Goal: Task Accomplishment & Management: Use online tool/utility

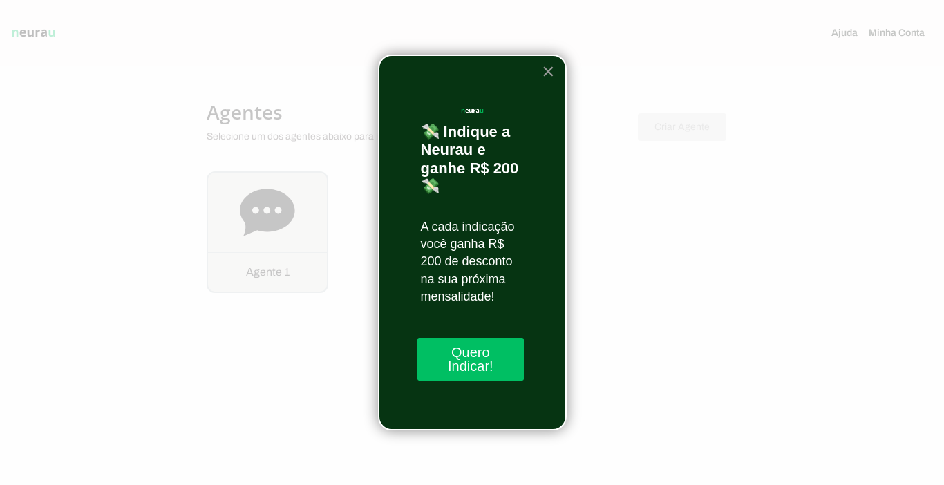
click at [550, 66] on button "×" at bounding box center [548, 71] width 13 height 22
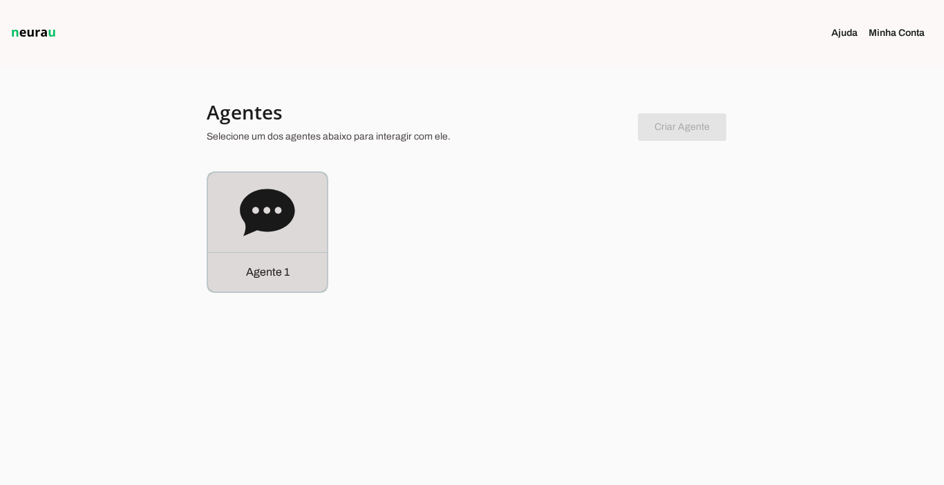
click at [268, 281] on div "Agente 1" at bounding box center [267, 271] width 119 height 39
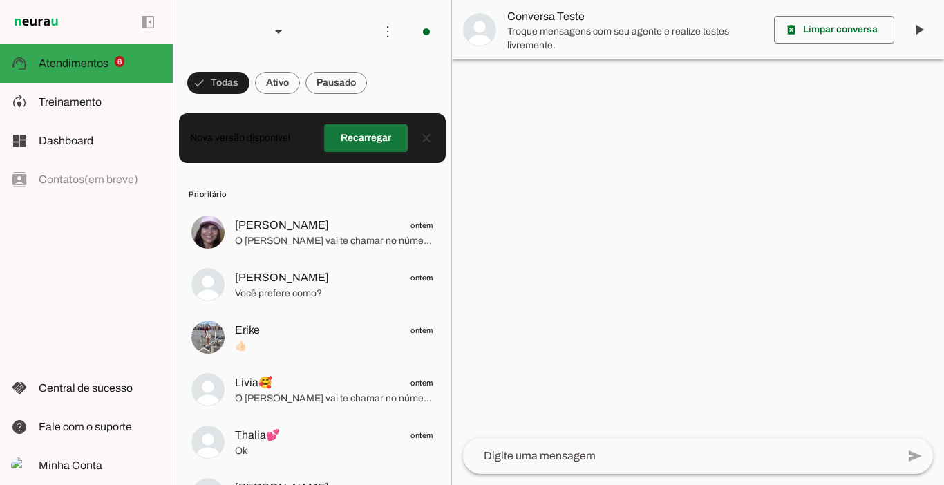
click at [353, 138] on span at bounding box center [366, 138] width 84 height 33
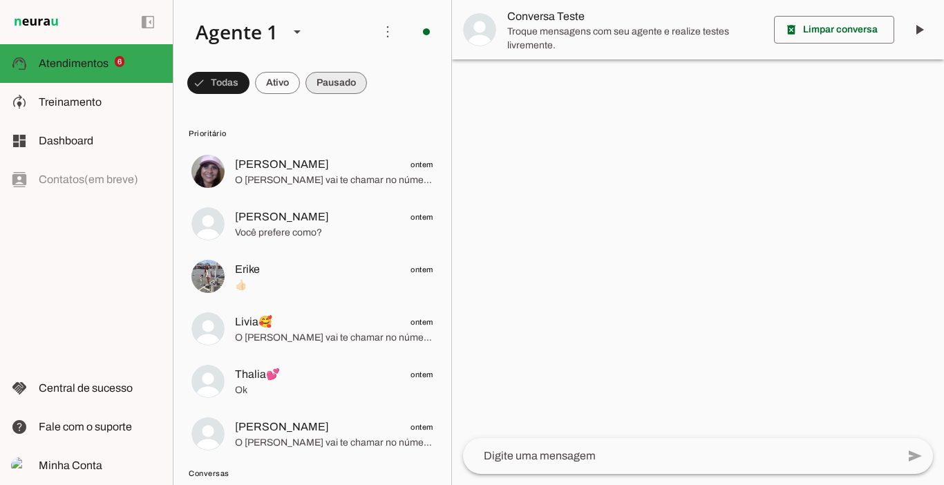
click at [330, 75] on span at bounding box center [337, 82] width 62 height 33
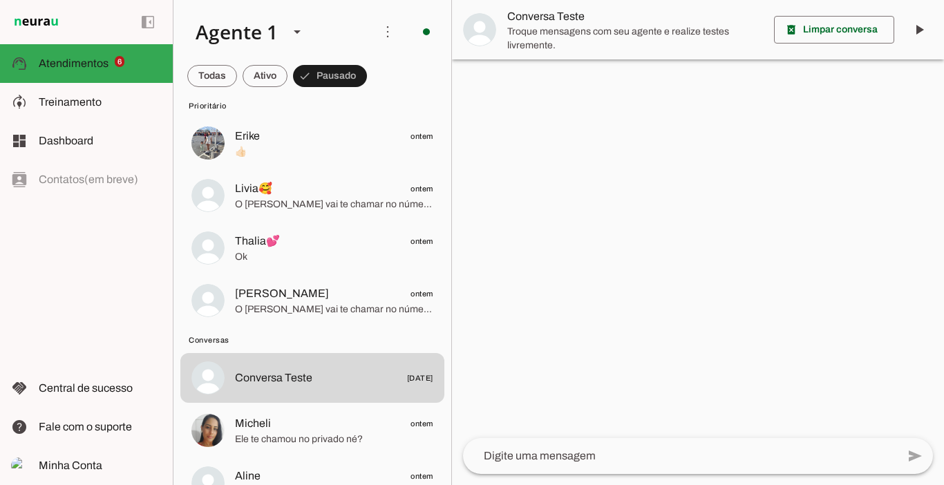
scroll to position [110, 0]
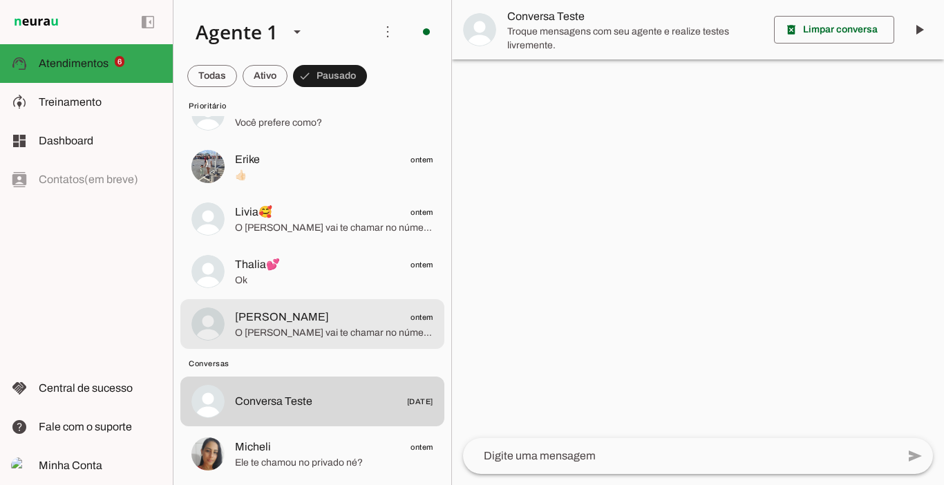
click at [293, 317] on span "Cris Verdi ontem" at bounding box center [334, 317] width 198 height 17
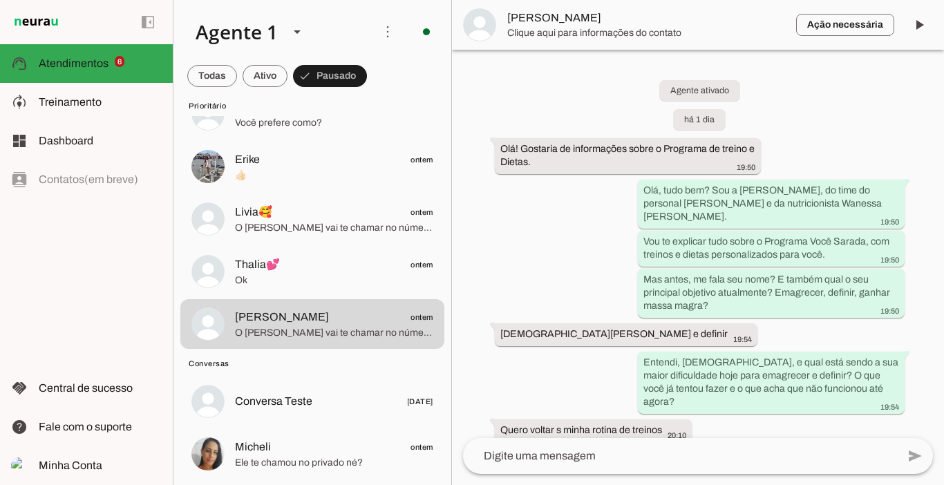
scroll to position [2898, 0]
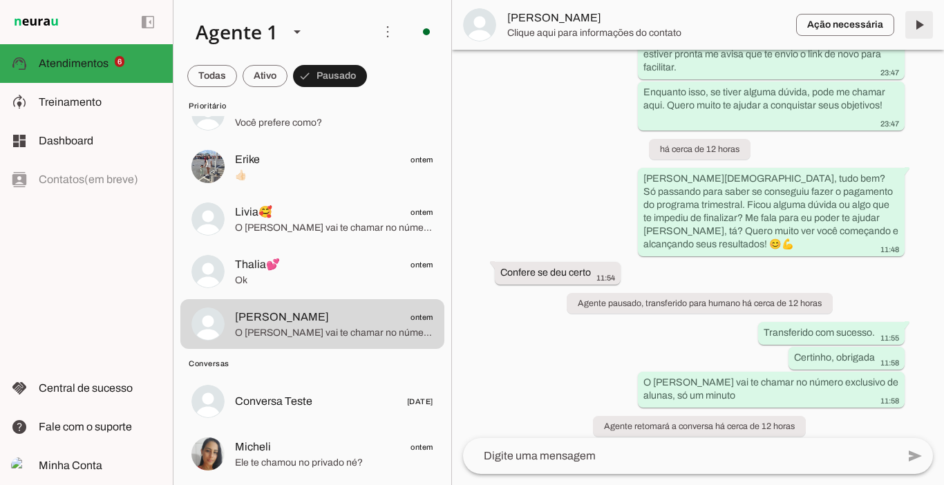
click at [917, 23] on span at bounding box center [919, 24] width 33 height 33
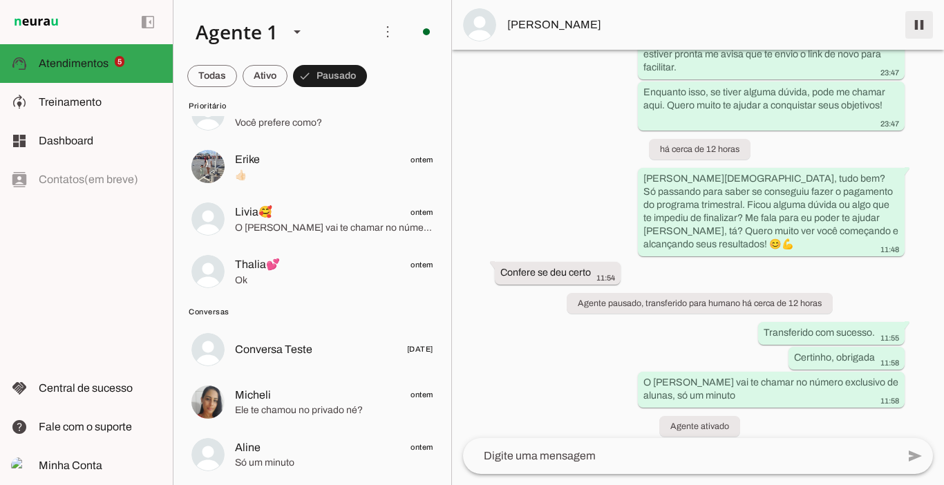
click at [923, 26] on span at bounding box center [919, 24] width 33 height 33
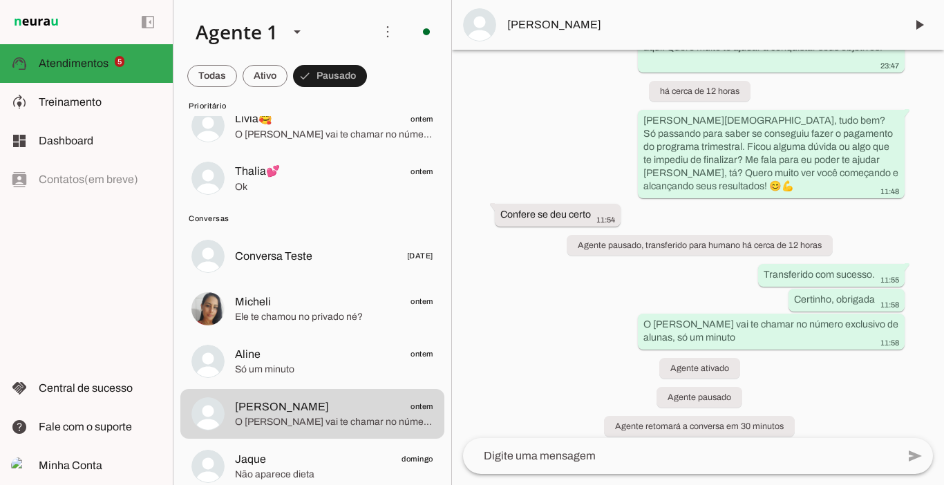
scroll to position [133, 0]
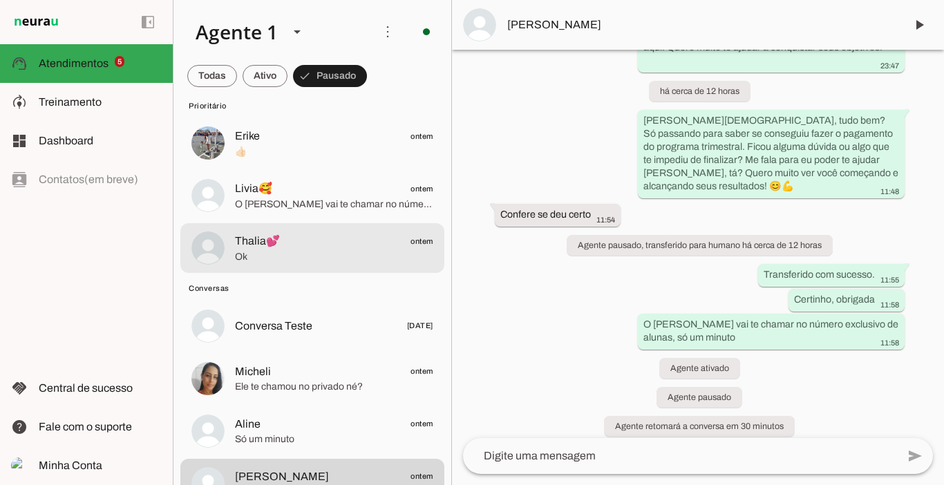
click at [262, 251] on span "Ok" at bounding box center [334, 257] width 198 height 14
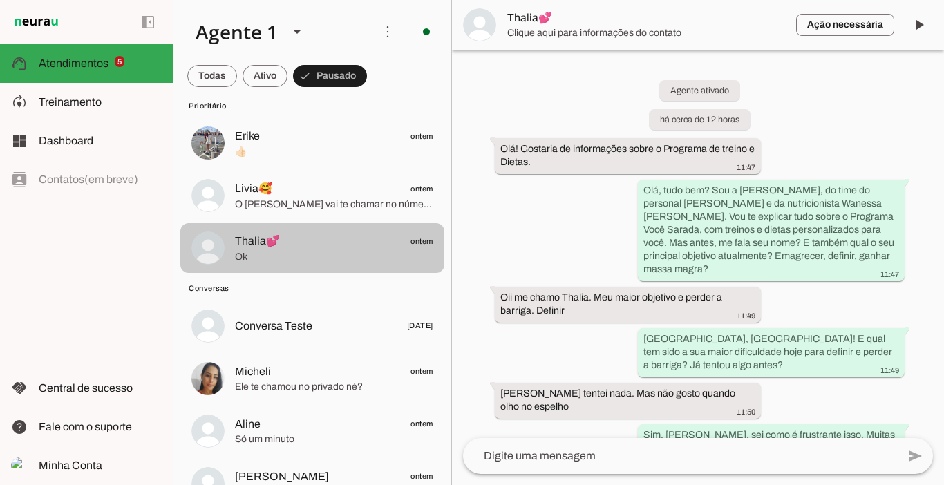
scroll to position [1749, 0]
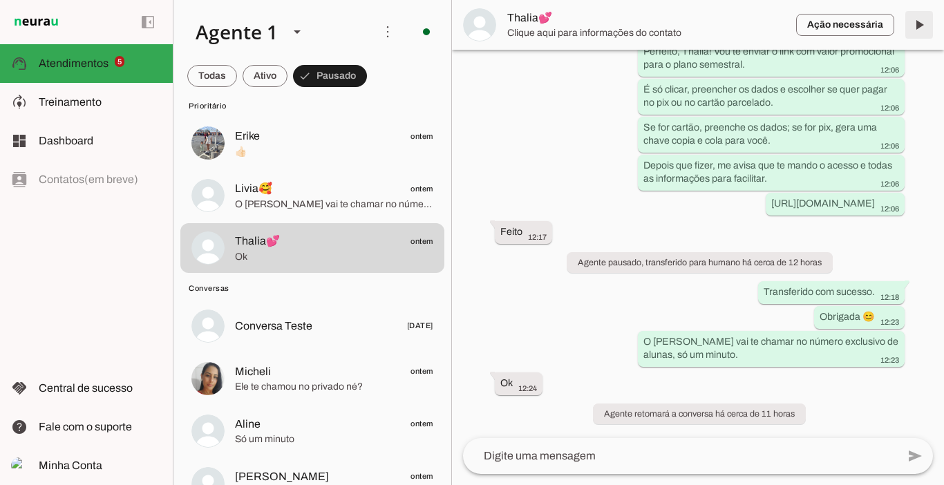
click at [917, 26] on span at bounding box center [919, 24] width 33 height 33
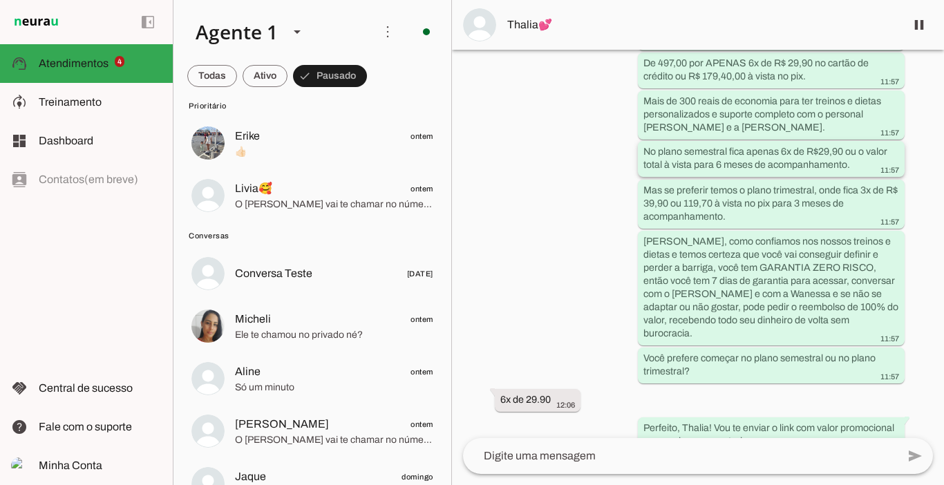
scroll to position [1385, 0]
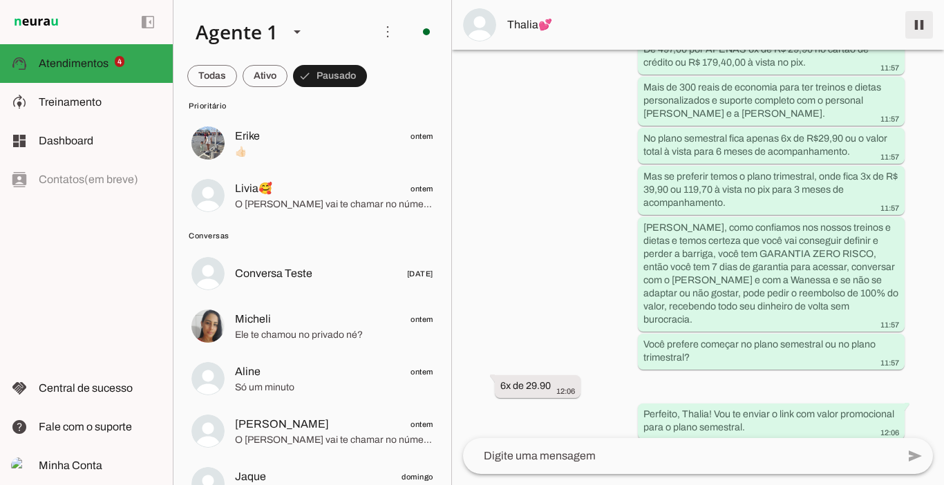
click at [915, 24] on span at bounding box center [919, 24] width 33 height 33
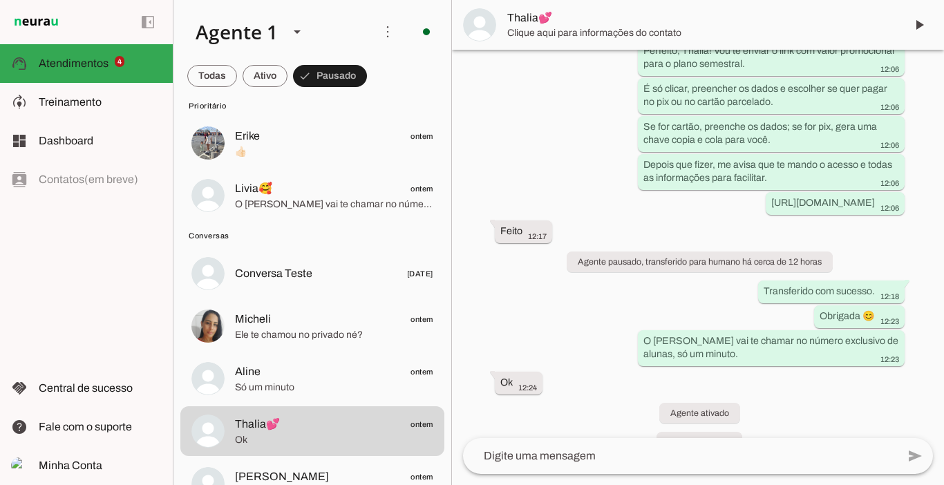
scroll to position [1807, 0]
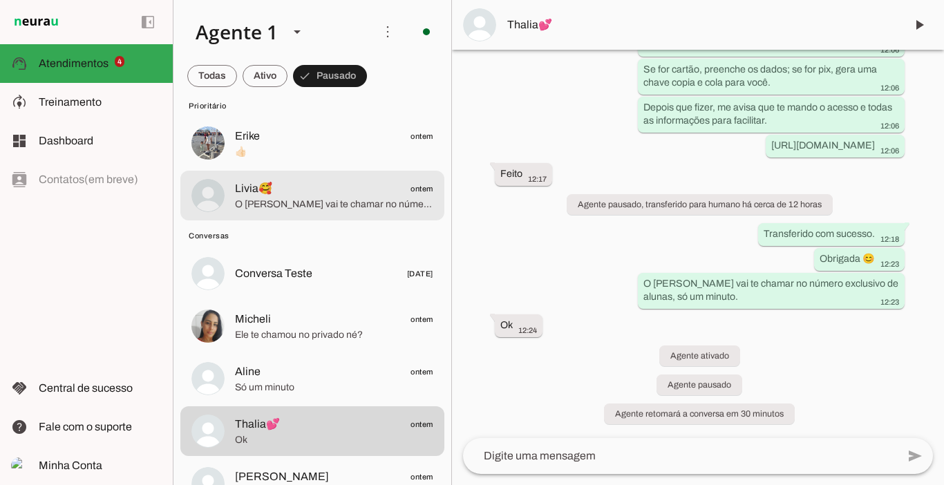
click at [292, 185] on span "Livia🥰 ontem" at bounding box center [334, 188] width 198 height 17
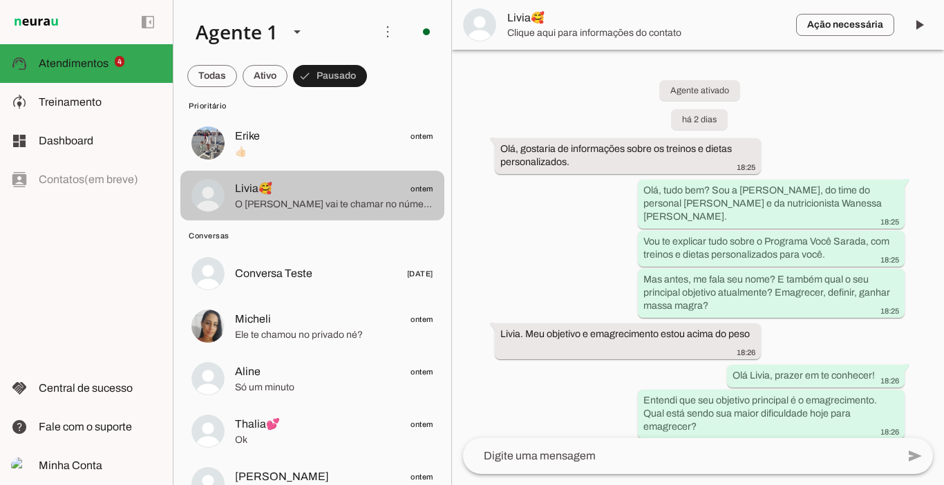
scroll to position [3909, 0]
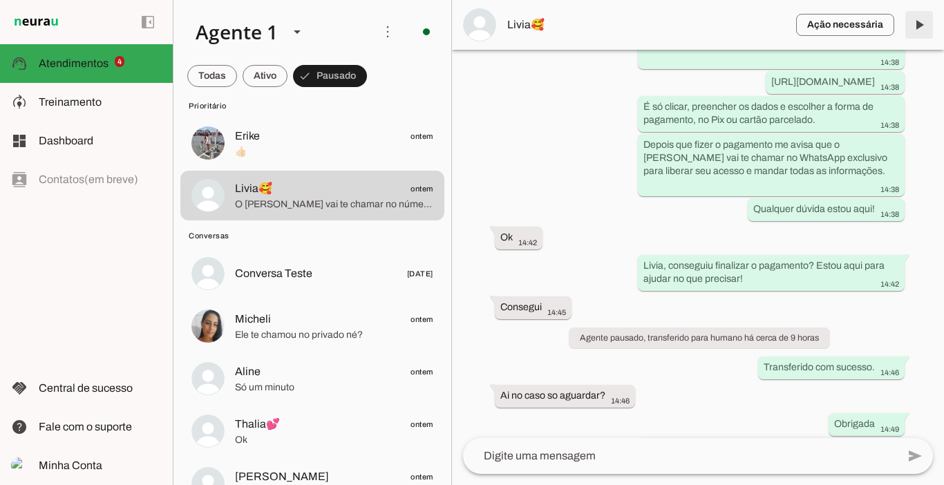
click at [917, 28] on span at bounding box center [919, 24] width 33 height 33
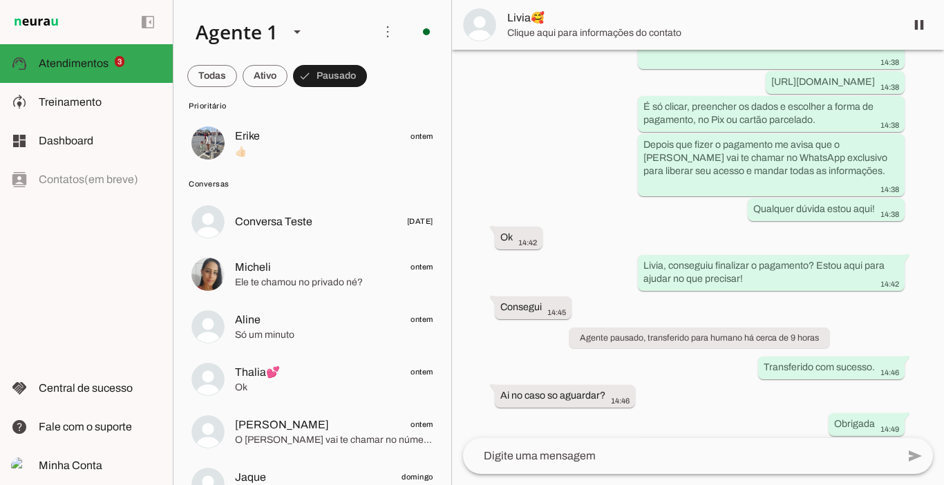
click at [937, 404] on div "Agente ativado há 2 dias Olá, gostaria de informações sobre os treinos e dietas…" at bounding box center [698, 244] width 492 height 389
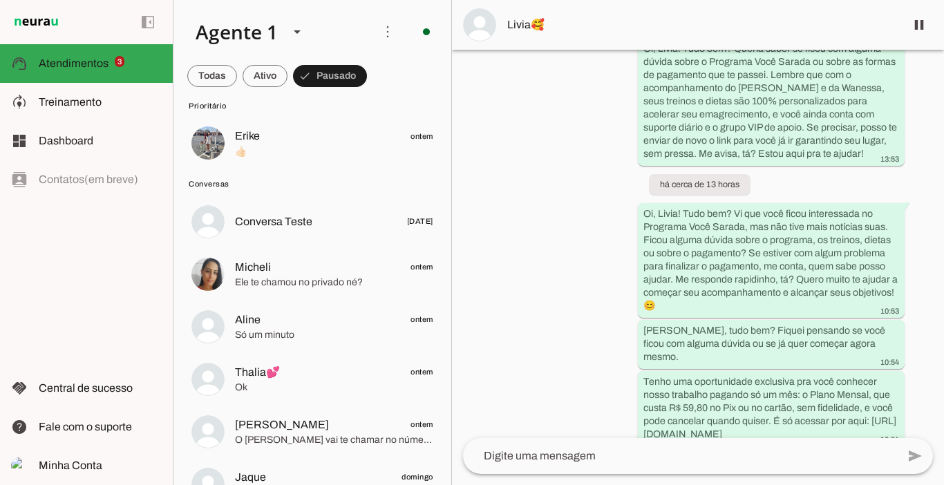
scroll to position [3109, 0]
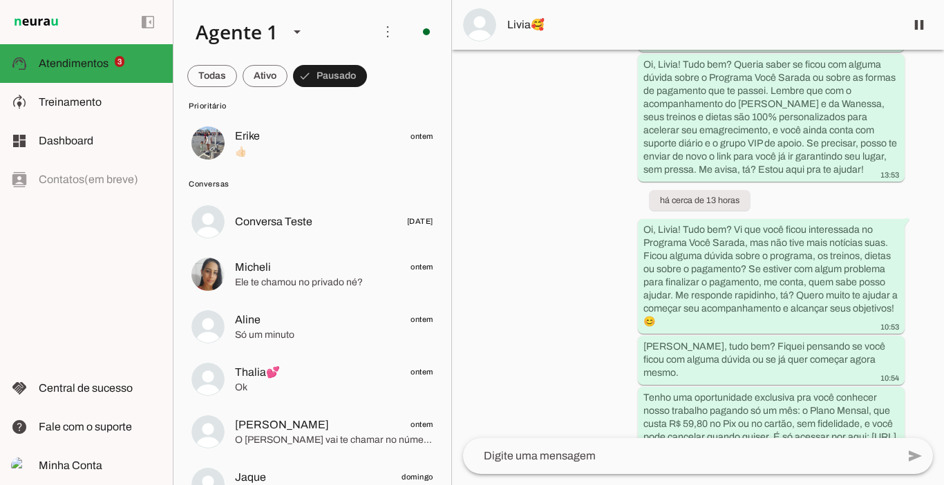
click at [928, 331] on div "Agente ativado há 2 dias Olá, gostaria de informações sobre os treinos e dietas…" at bounding box center [698, 244] width 492 height 389
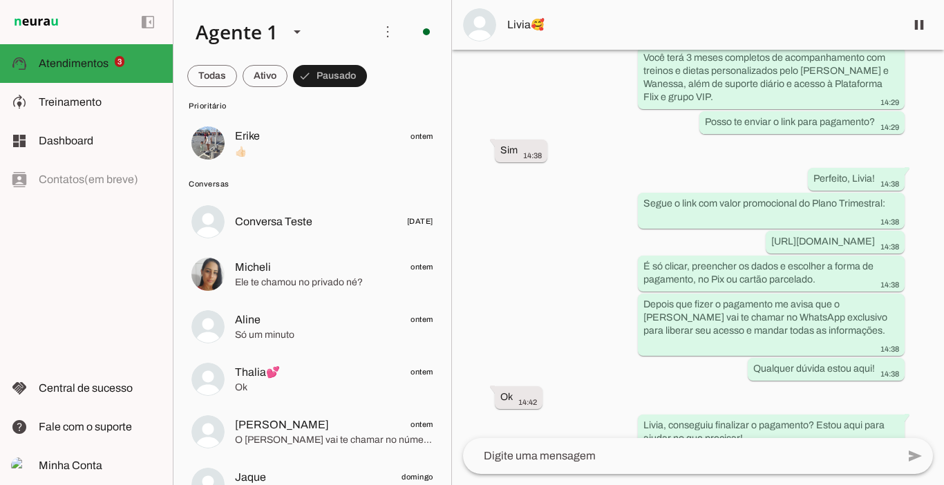
scroll to position [3909, 0]
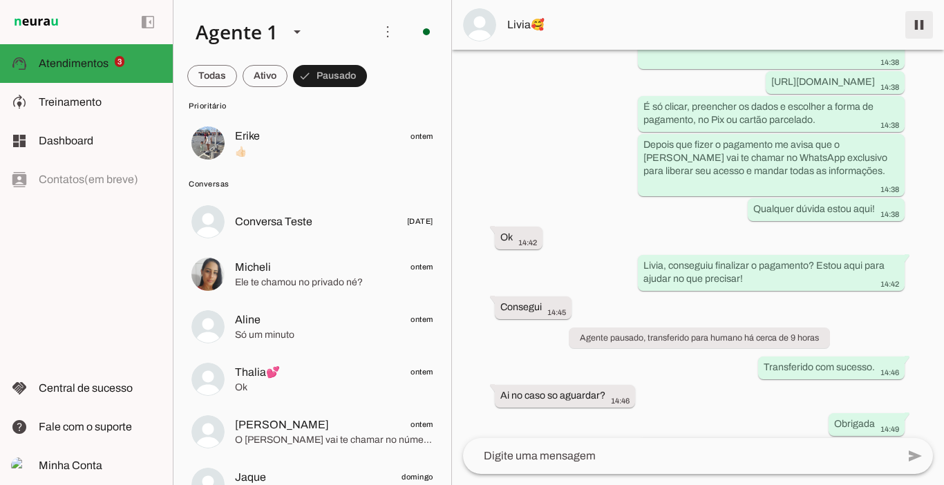
click at [921, 30] on span at bounding box center [919, 24] width 33 height 33
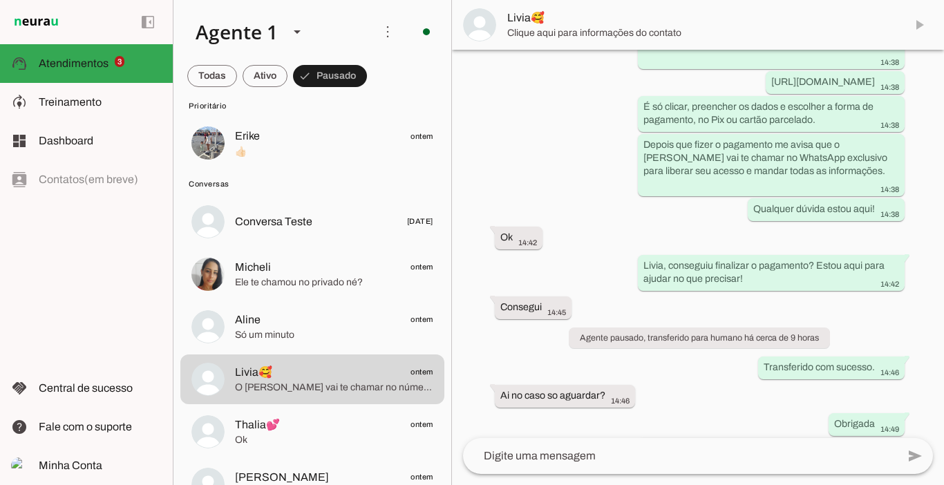
scroll to position [3967, 0]
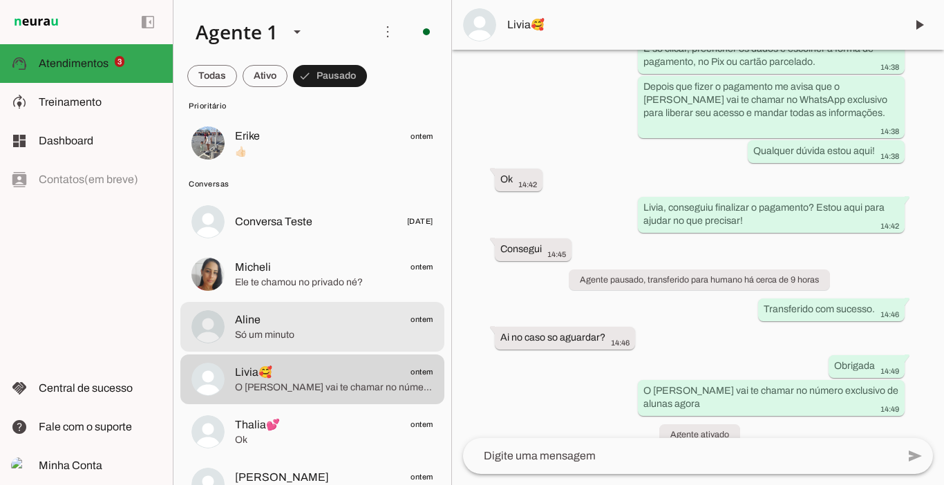
click at [268, 327] on span "Aline ontem" at bounding box center [334, 319] width 198 height 17
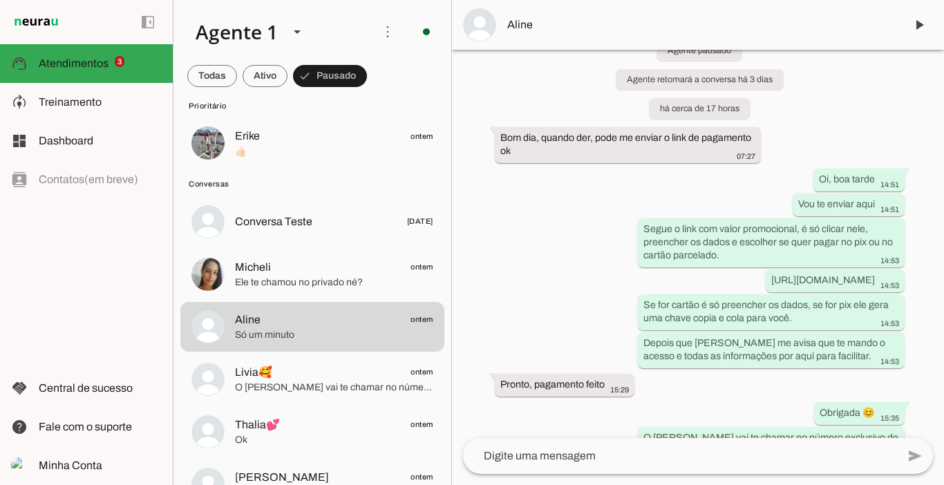
scroll to position [1834, 0]
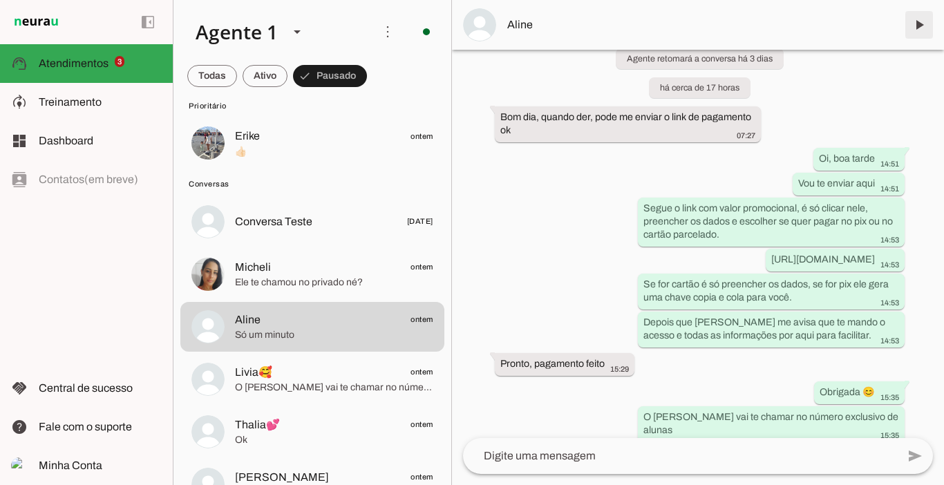
click at [921, 31] on span at bounding box center [919, 24] width 33 height 33
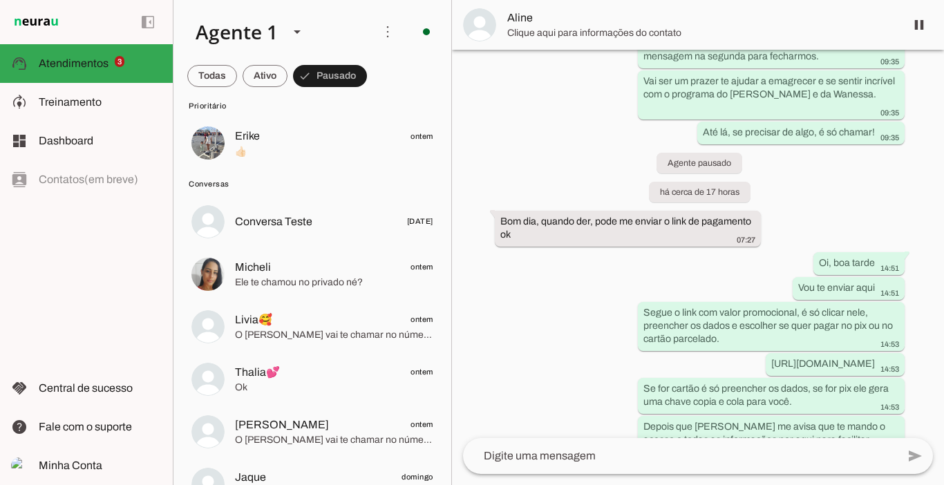
scroll to position [1837, 0]
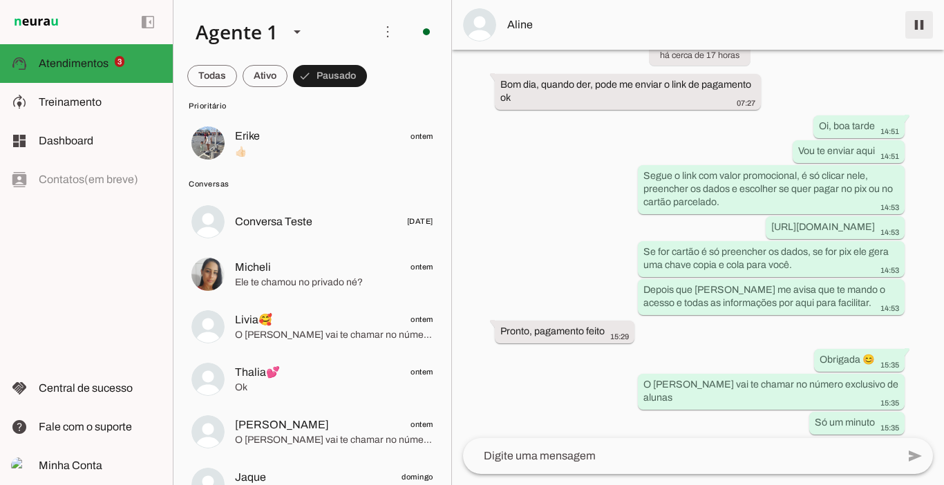
click at [919, 32] on span at bounding box center [919, 24] width 33 height 33
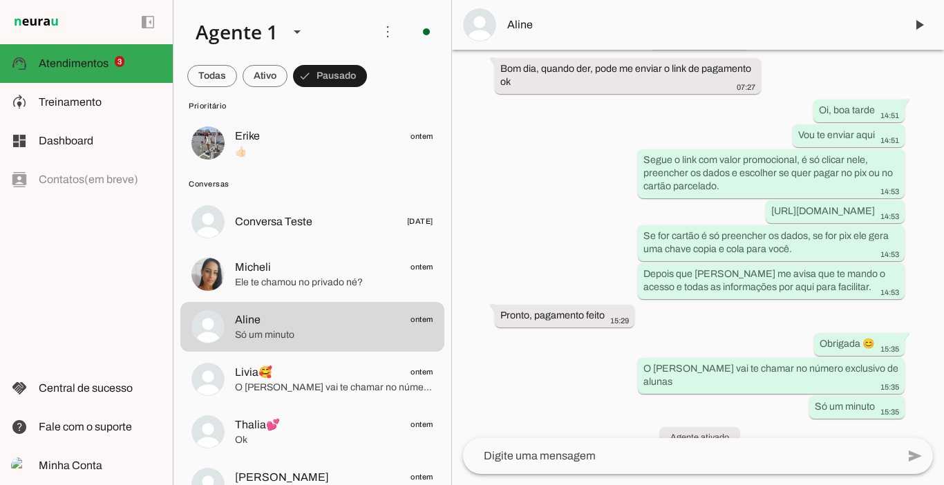
scroll to position [1895, 0]
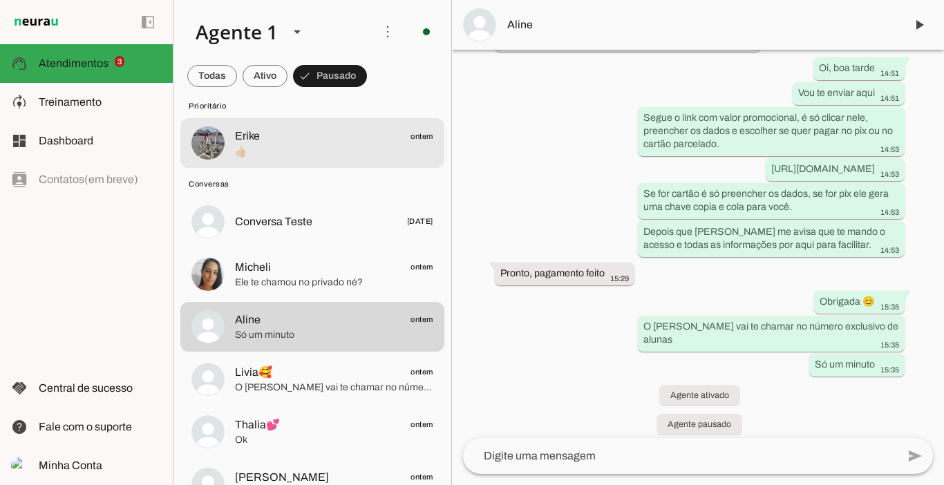
click at [283, 154] on span "👍🏻" at bounding box center [334, 152] width 198 height 14
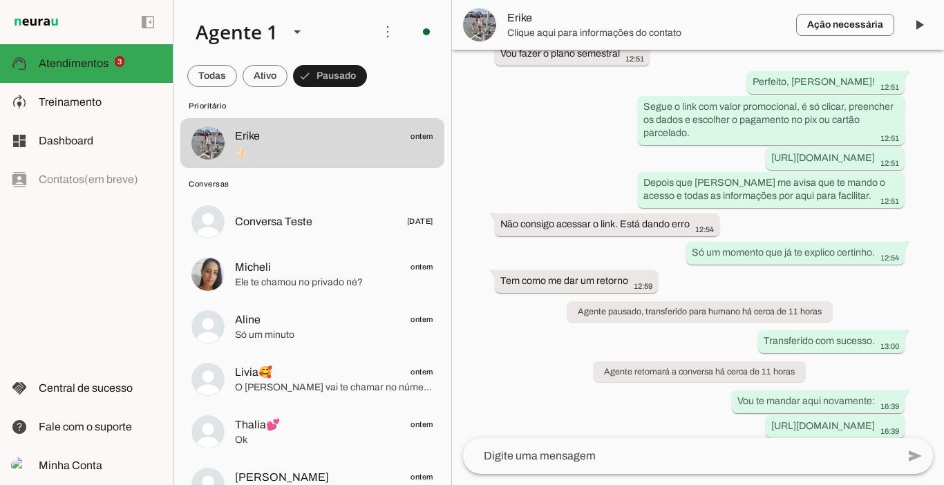
scroll to position [1944, 0]
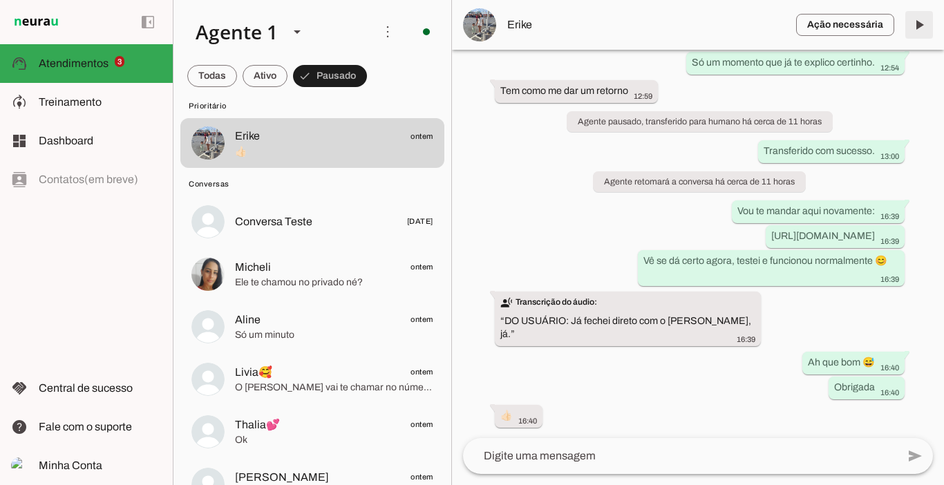
click at [921, 26] on span at bounding box center [919, 24] width 33 height 33
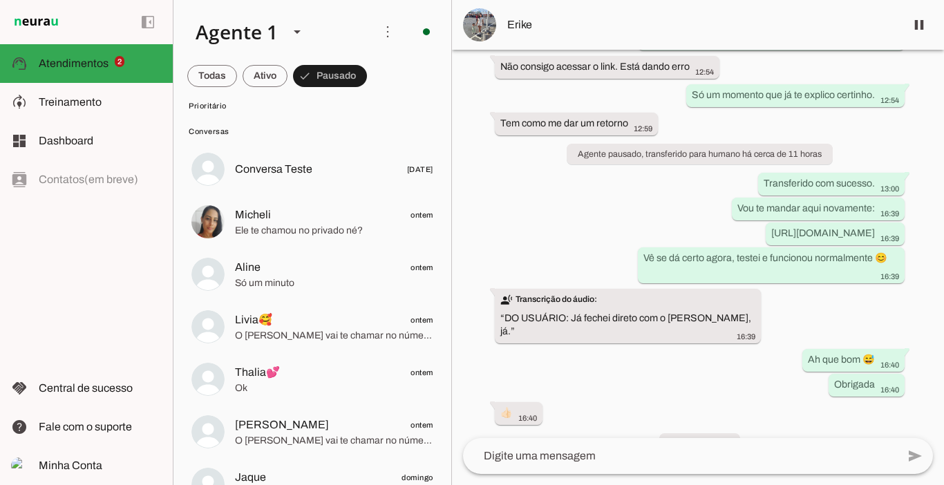
scroll to position [1941, 0]
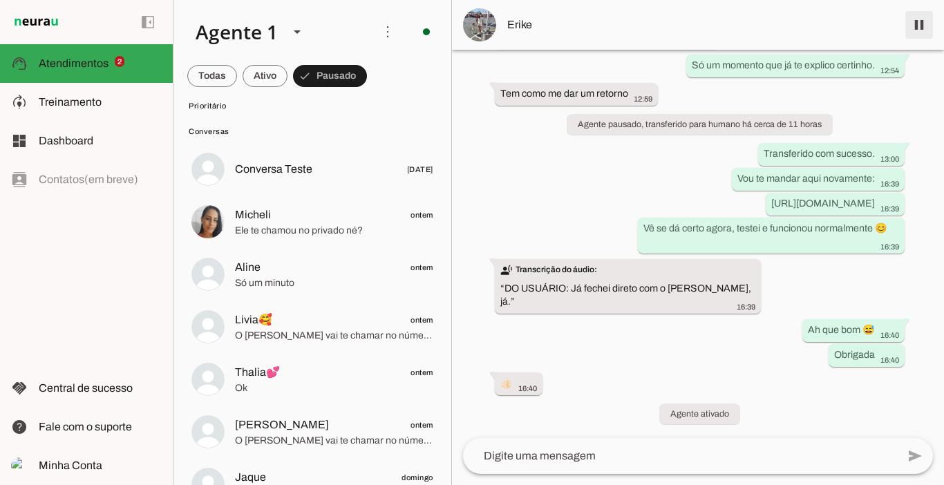
click at [921, 28] on span at bounding box center [919, 24] width 33 height 33
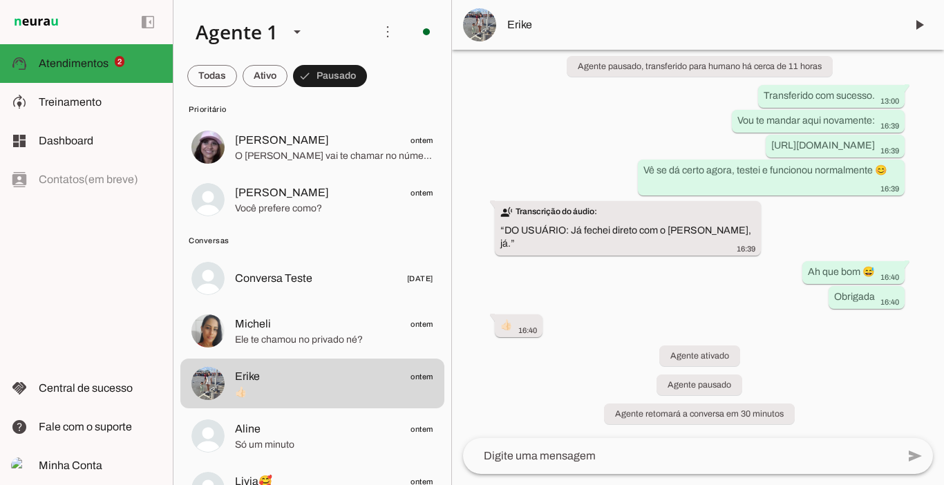
scroll to position [0, 0]
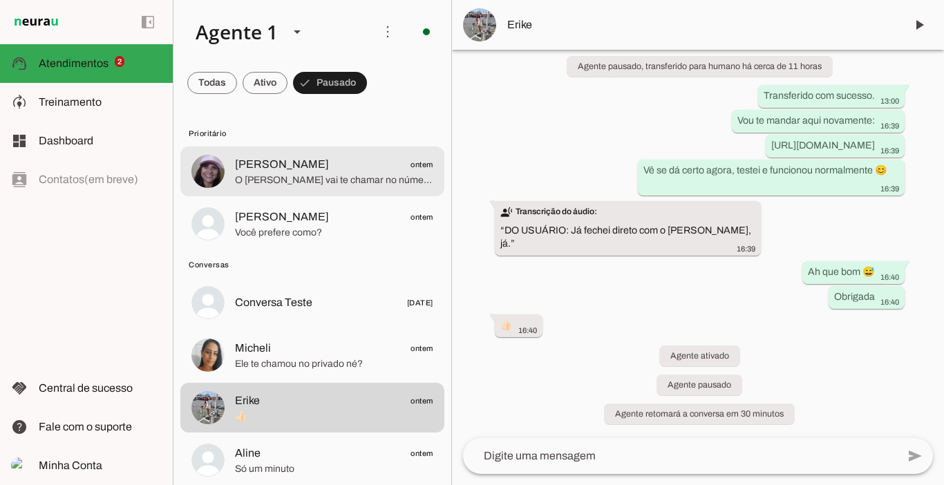
click at [309, 171] on span "[PERSON_NAME]" at bounding box center [282, 164] width 94 height 17
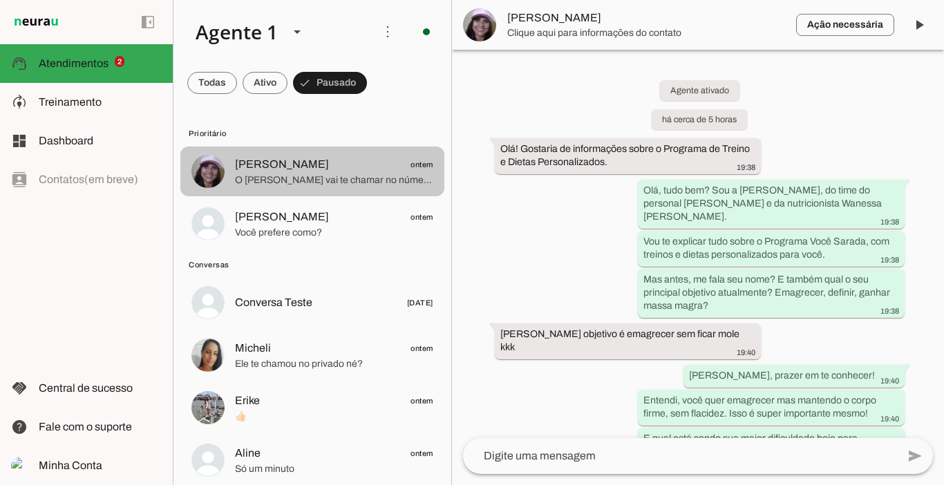
scroll to position [2203, 0]
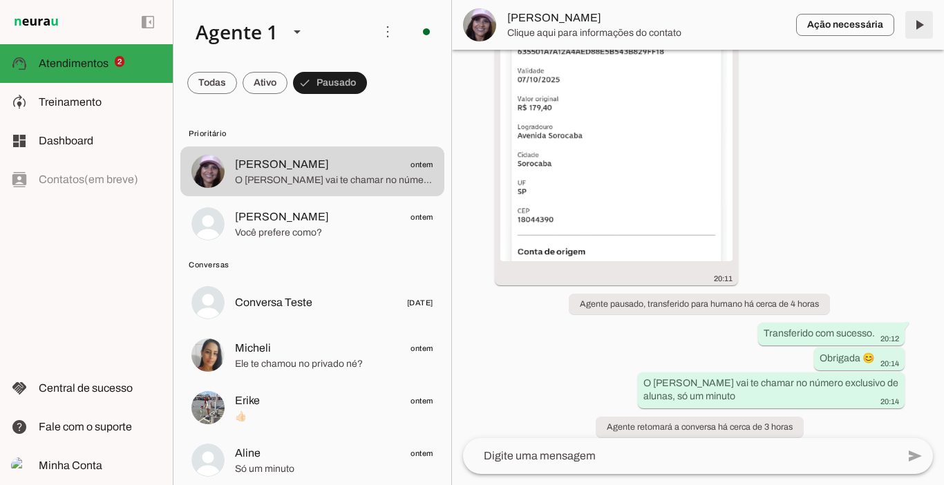
click at [919, 24] on span at bounding box center [919, 24] width 33 height 33
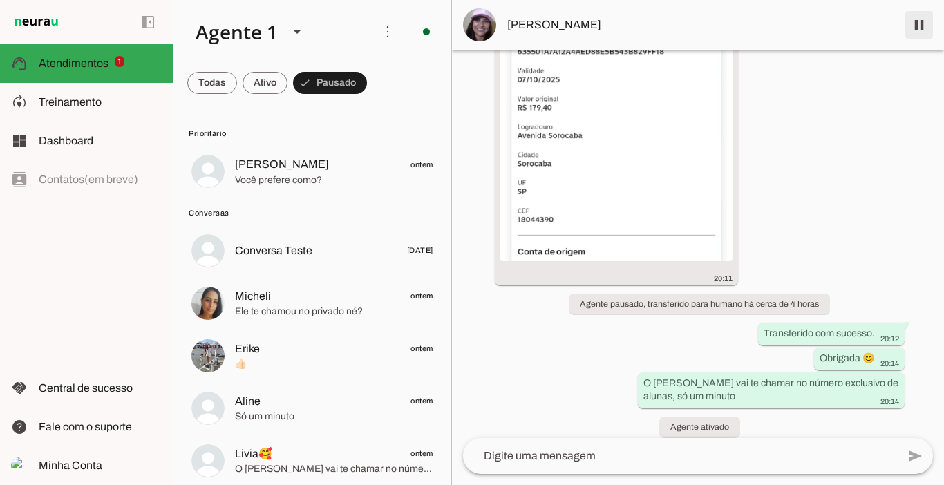
click at [923, 25] on span at bounding box center [919, 24] width 33 height 33
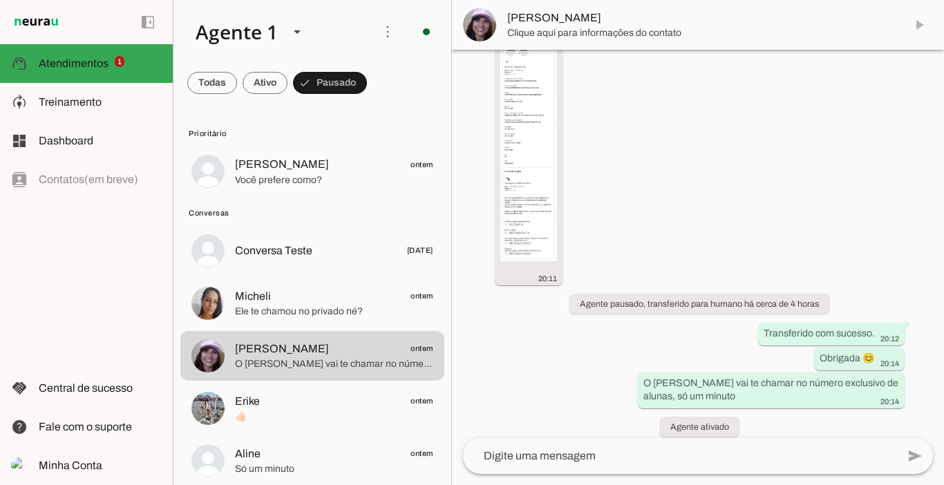
scroll to position [2261, 0]
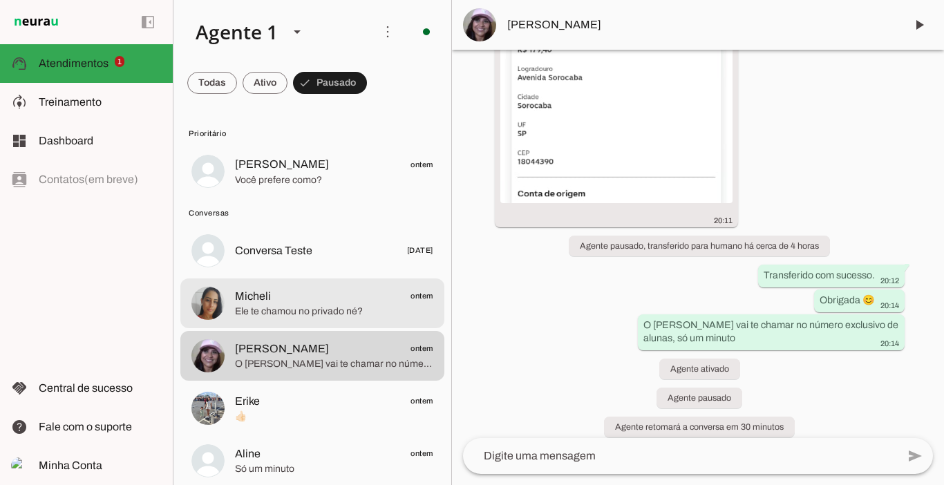
click at [268, 296] on span "Micheli" at bounding box center [253, 296] width 36 height 17
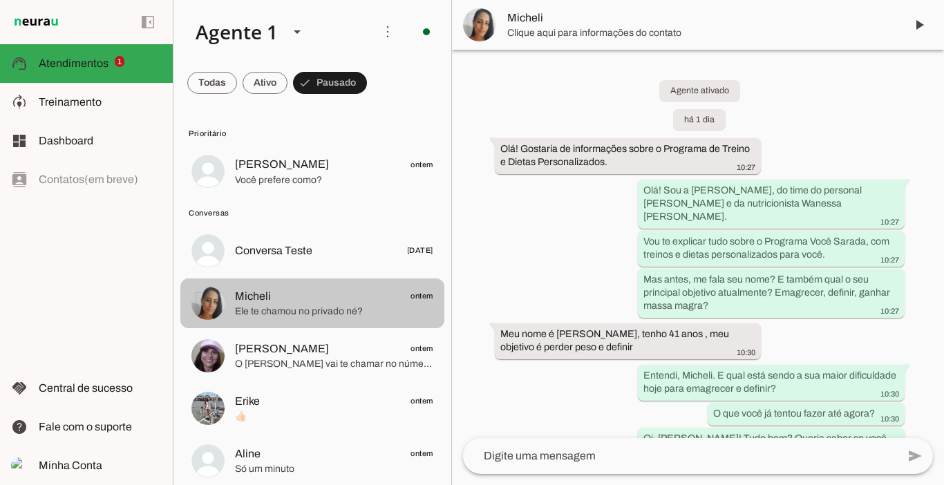
scroll to position [2652, 0]
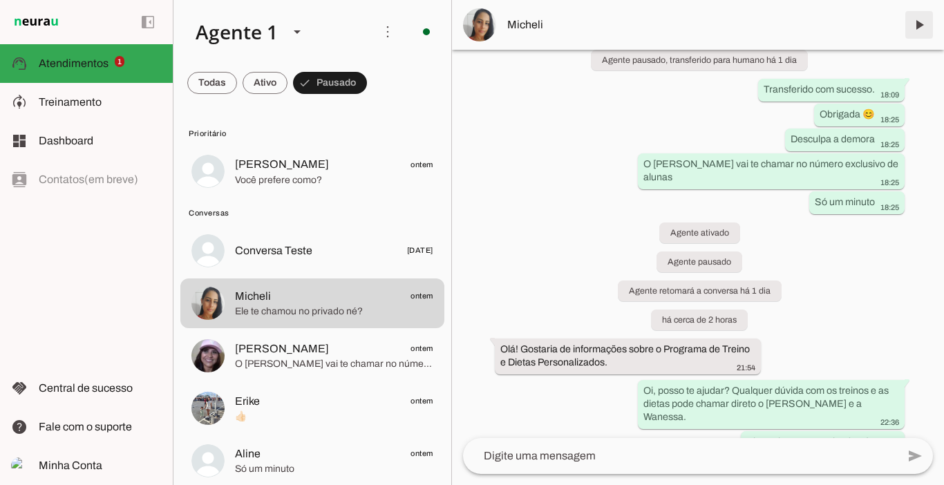
click at [919, 26] on span at bounding box center [919, 24] width 33 height 33
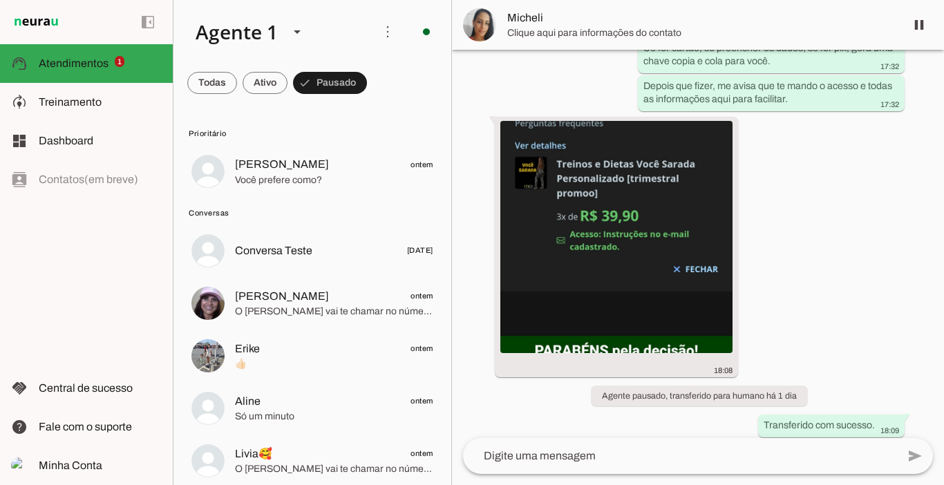
scroll to position [2655, 0]
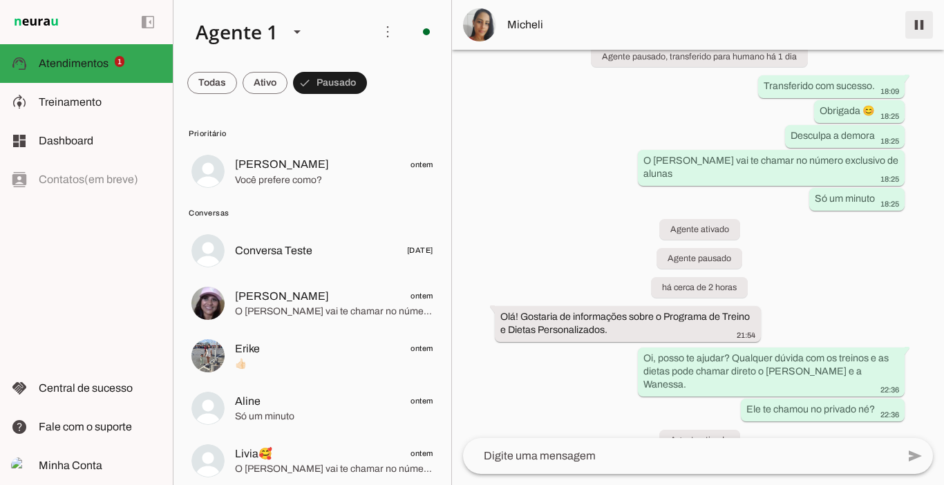
click at [918, 25] on span at bounding box center [919, 24] width 33 height 33
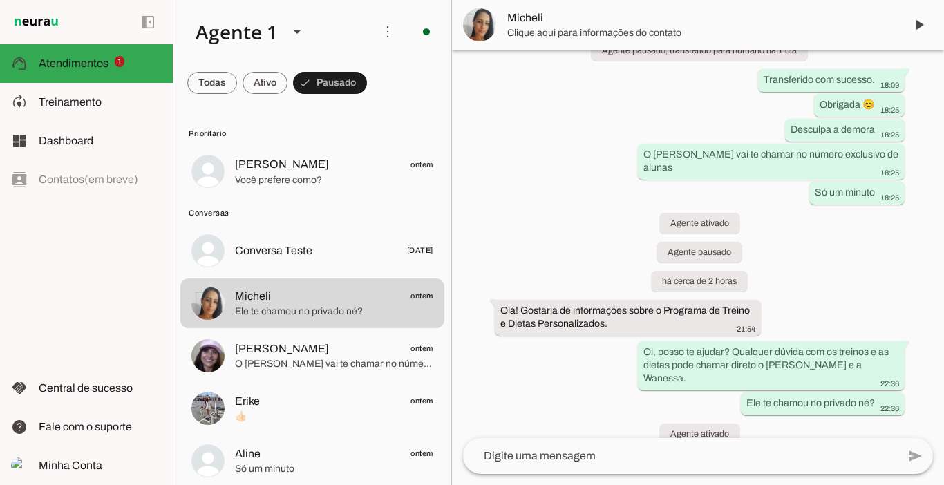
scroll to position [2713, 0]
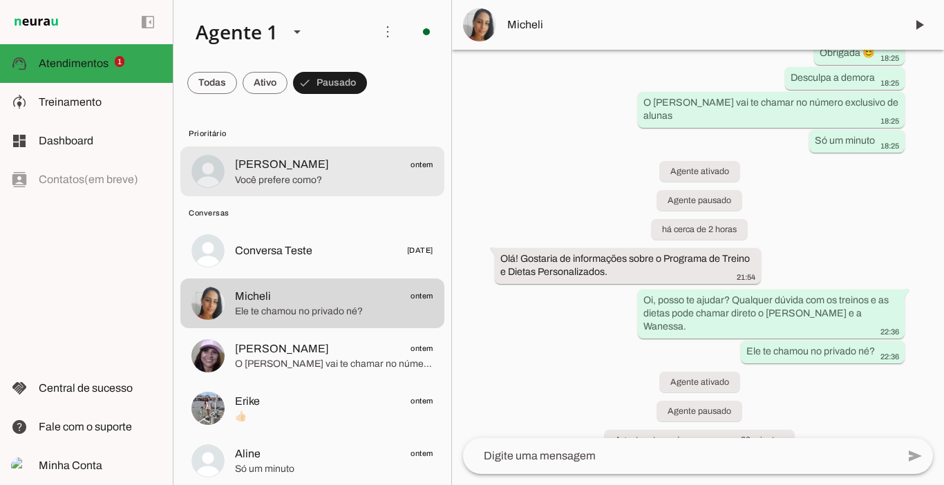
click at [261, 178] on span "Você prefere como?" at bounding box center [334, 181] width 198 height 14
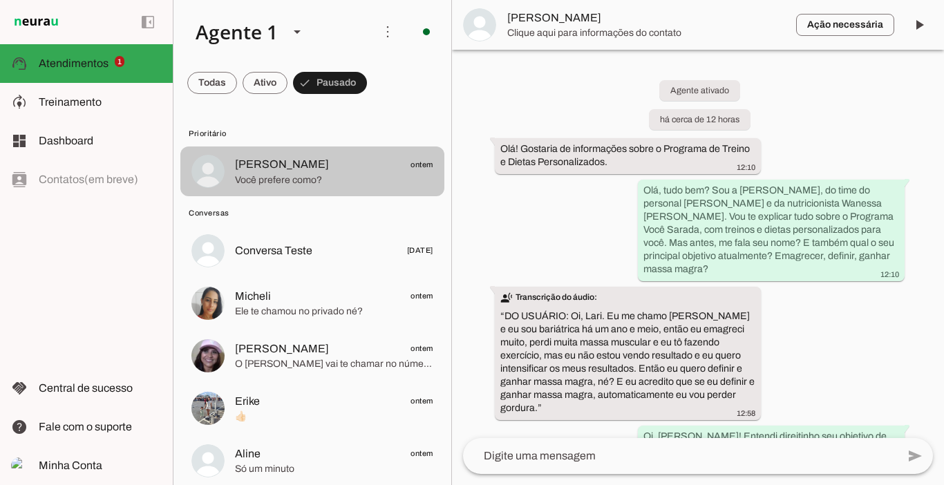
scroll to position [1945, 0]
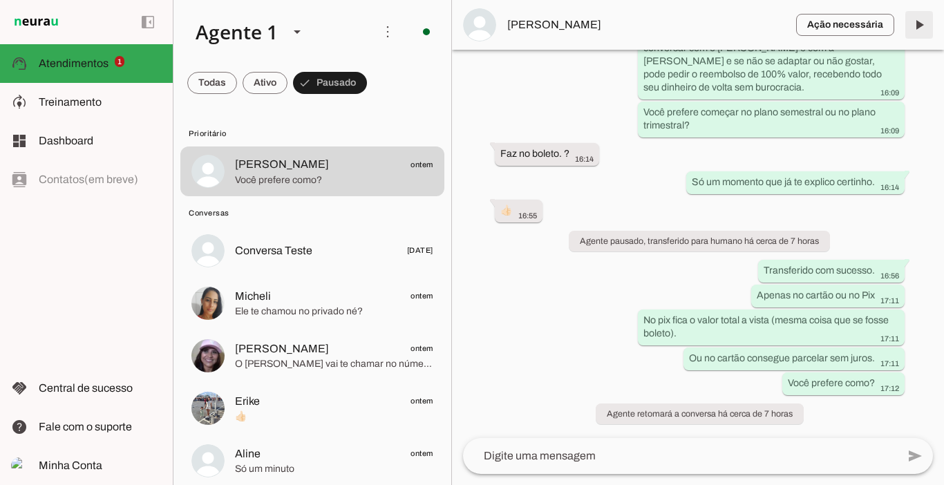
click at [919, 28] on span at bounding box center [919, 24] width 33 height 33
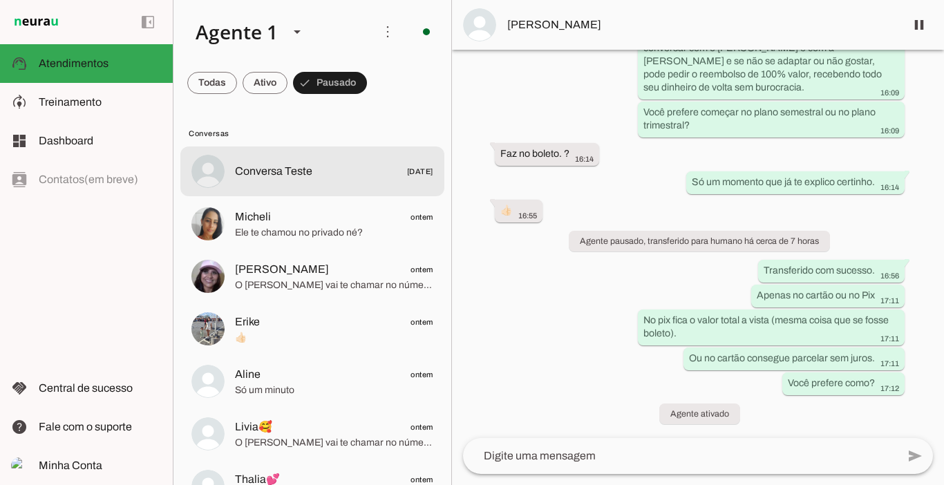
click at [283, 170] on span "Conversa Teste" at bounding box center [273, 171] width 77 height 17
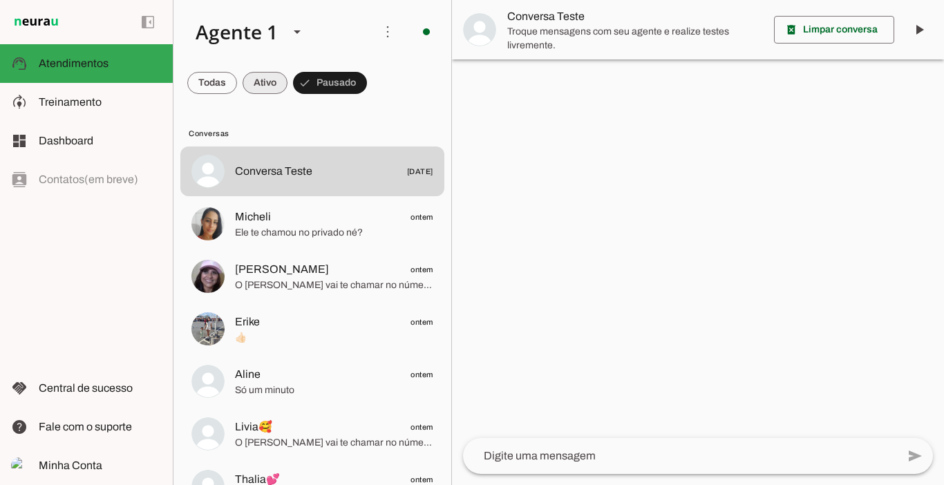
click at [259, 92] on span at bounding box center [265, 82] width 45 height 33
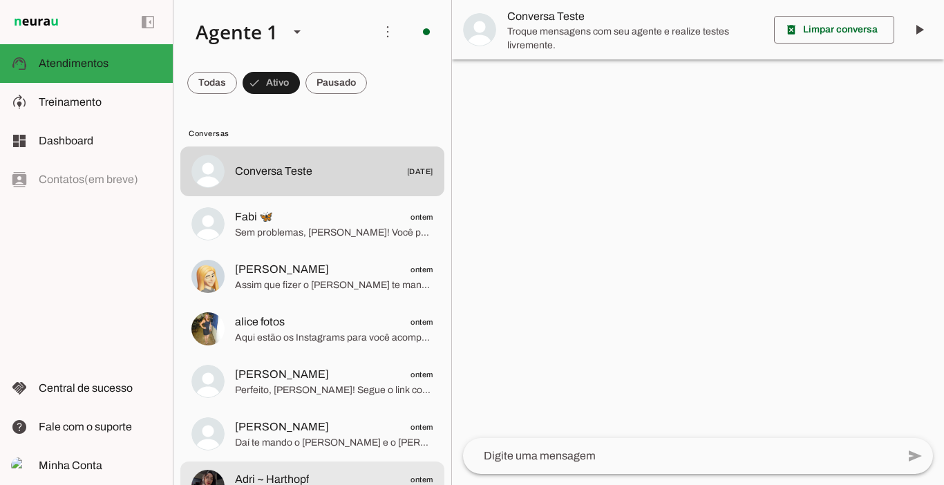
click at [270, 475] on span "Adri ~ Harthopf" at bounding box center [272, 479] width 74 height 17
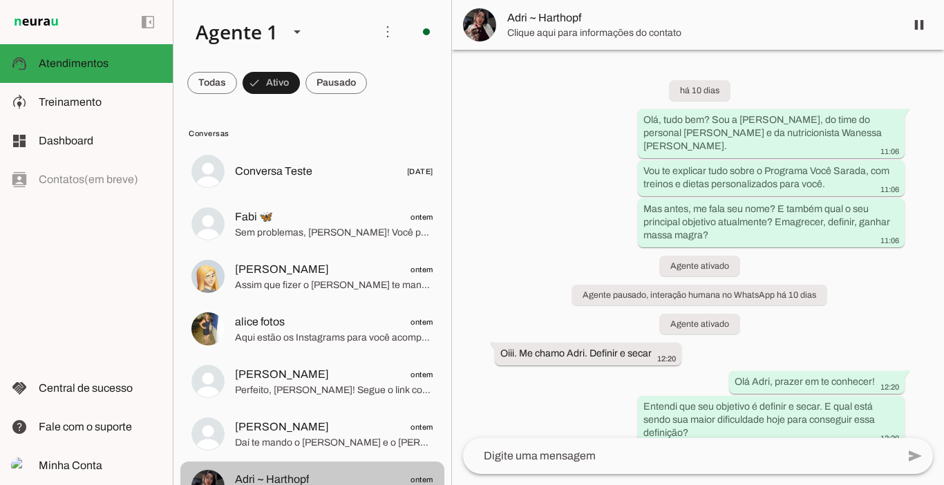
scroll to position [2446, 0]
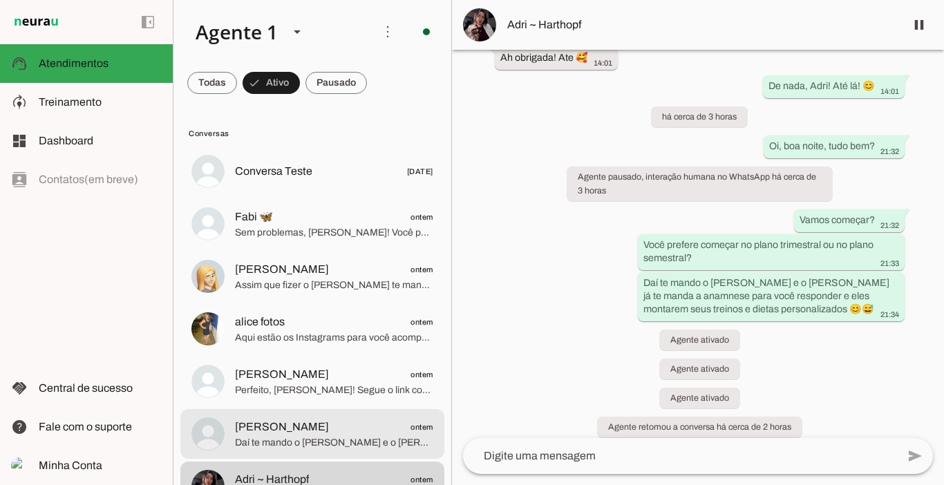
click at [265, 419] on span "Natalia" at bounding box center [282, 427] width 94 height 17
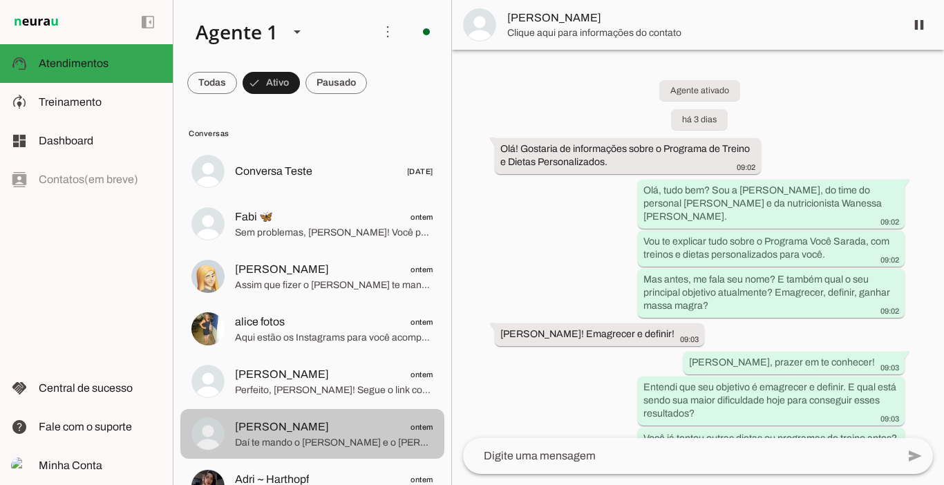
scroll to position [2993, 0]
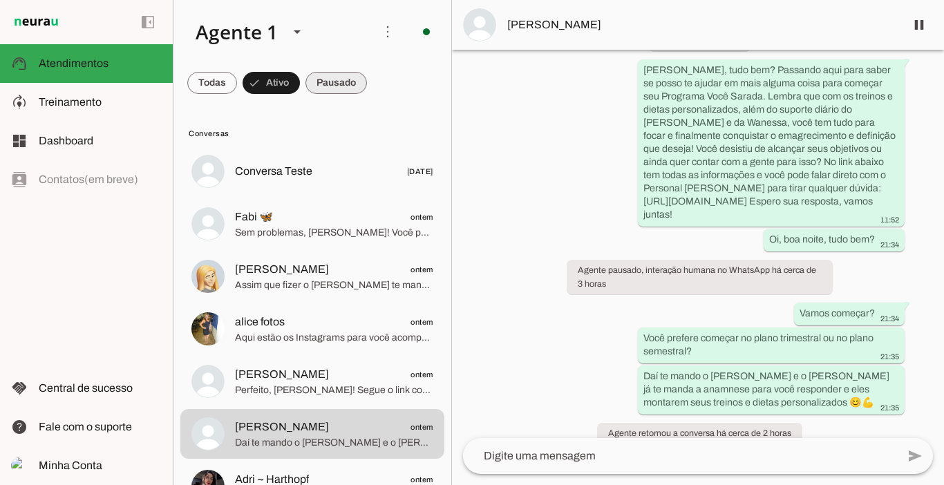
click at [349, 90] on span at bounding box center [337, 82] width 62 height 33
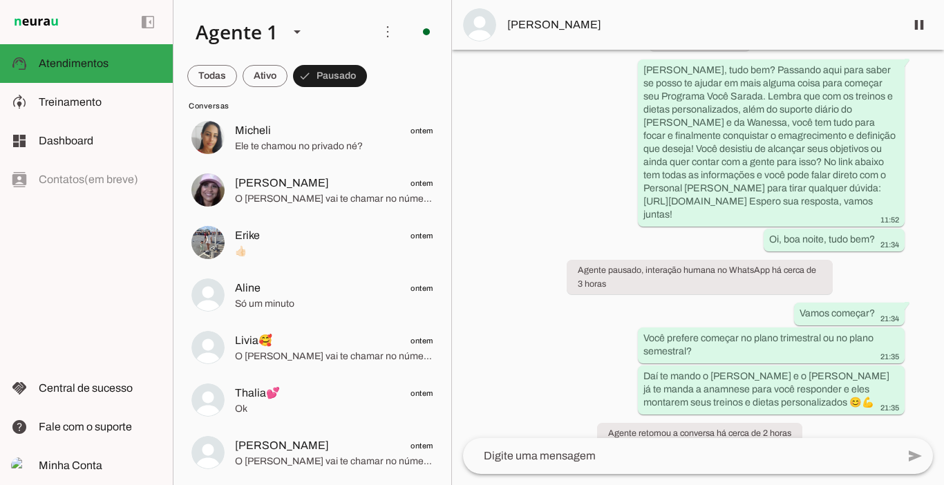
scroll to position [0, 0]
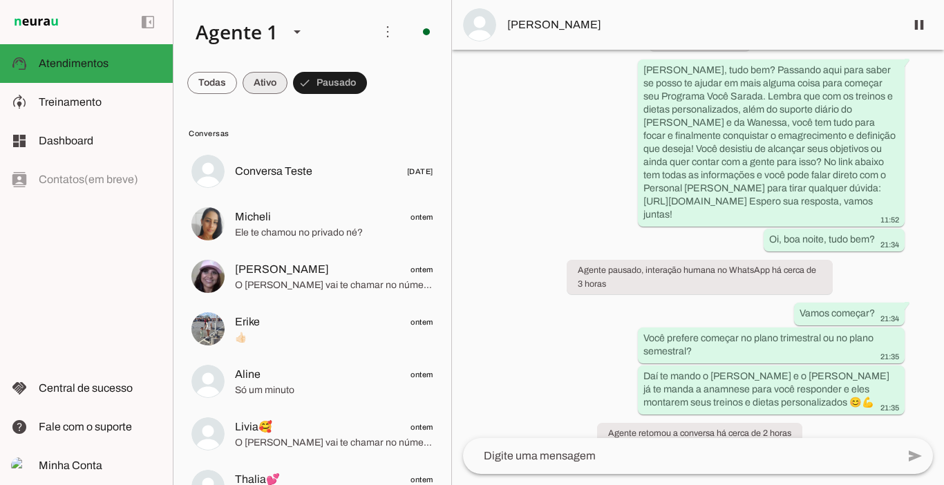
click at [266, 77] on span at bounding box center [265, 82] width 45 height 33
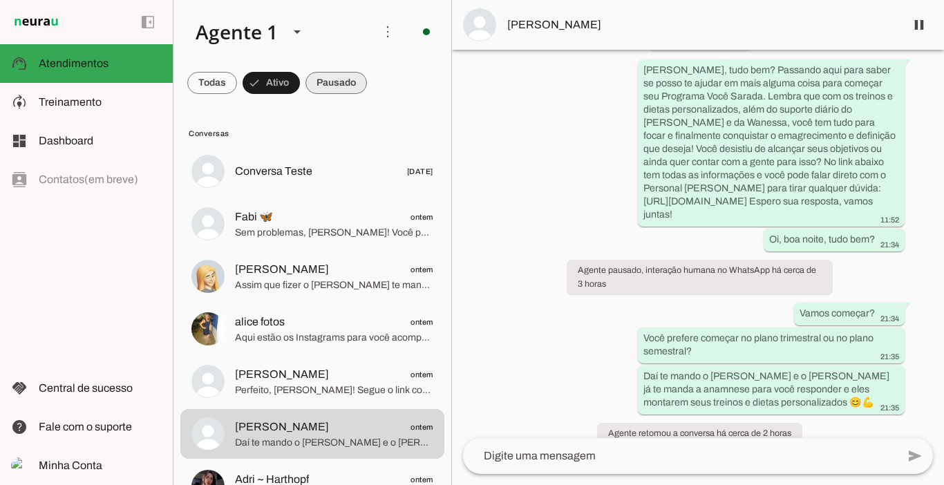
click at [345, 73] on span at bounding box center [337, 82] width 62 height 33
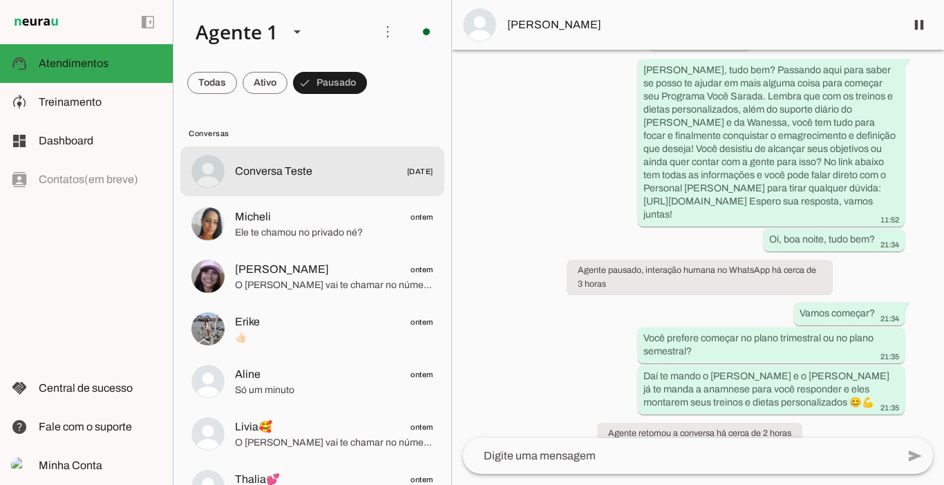
click at [319, 164] on span "Conversa Teste 01/07/2025" at bounding box center [334, 171] width 198 height 17
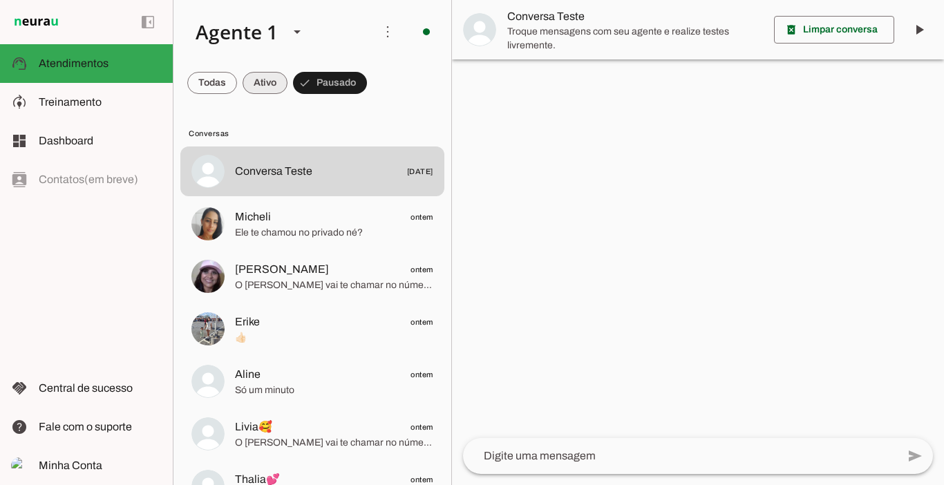
click at [266, 76] on span at bounding box center [265, 82] width 45 height 33
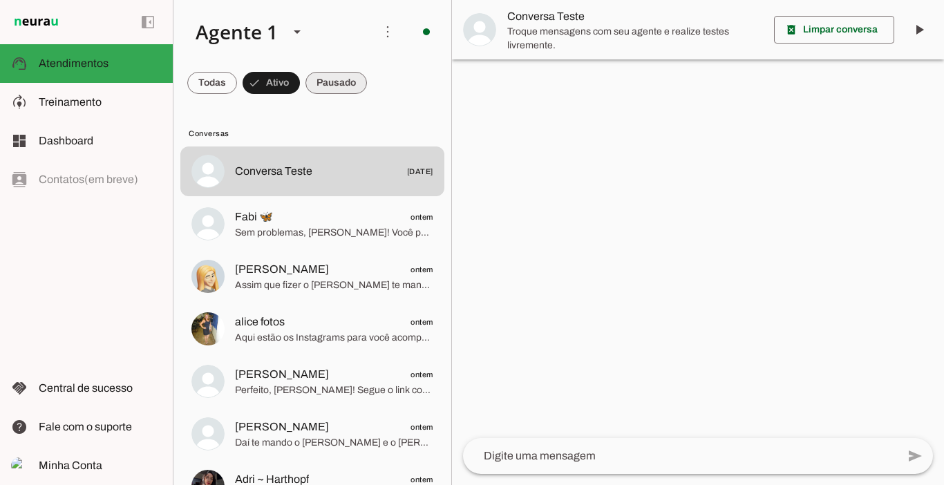
click at [354, 83] on span at bounding box center [337, 82] width 62 height 33
